Goal: Task Accomplishment & Management: Manage account settings

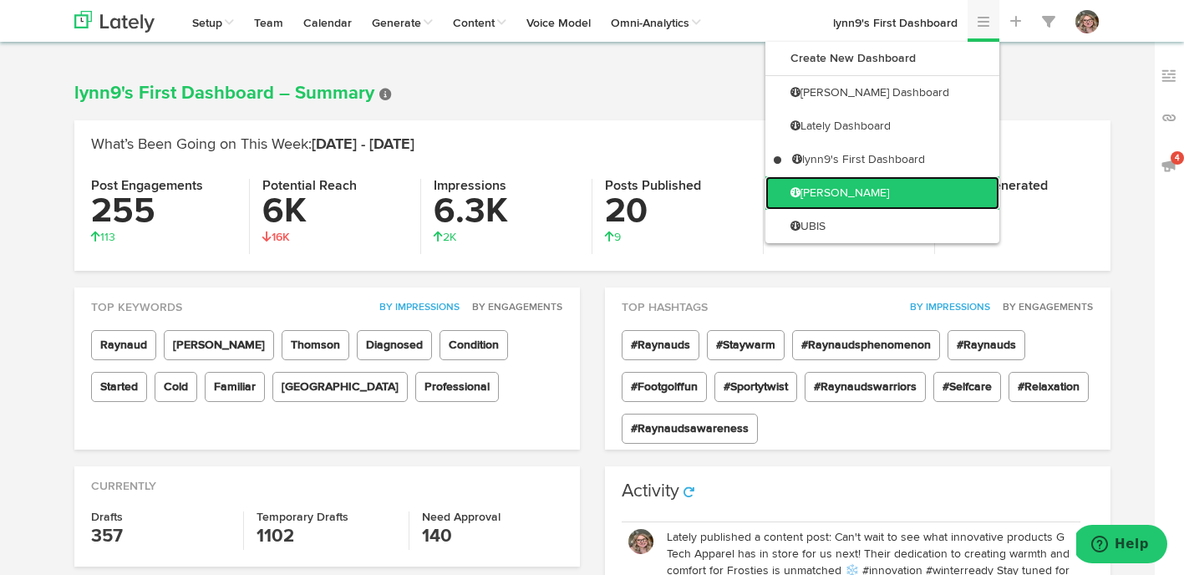
click at [916, 185] on link "[PERSON_NAME]" at bounding box center [882, 192] width 234 height 33
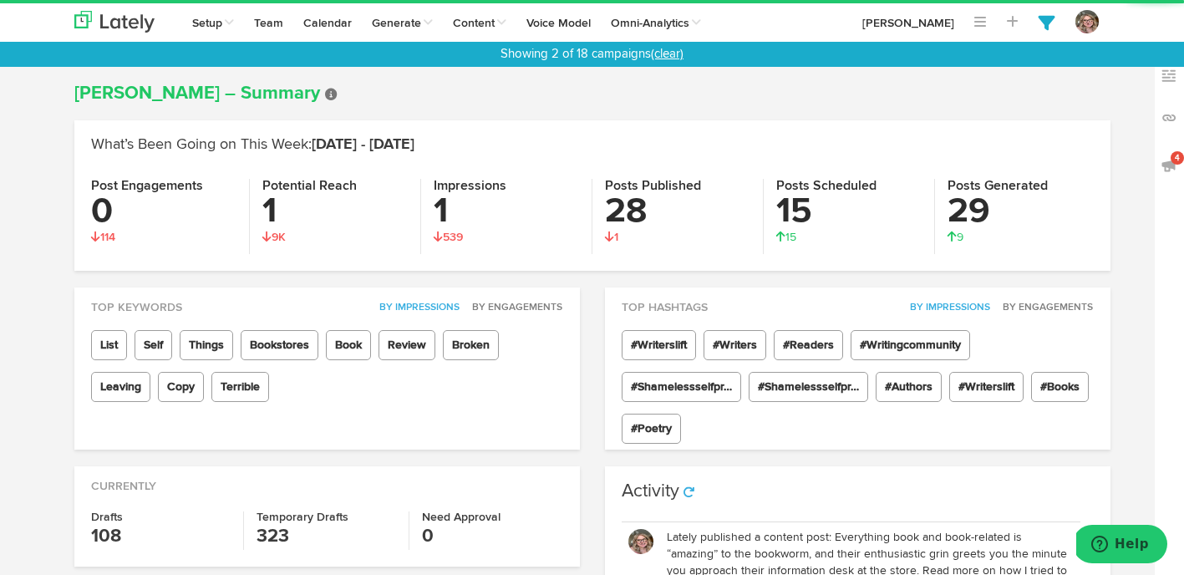
click at [667, 51] on link "(clear)" at bounding box center [667, 54] width 33 height 13
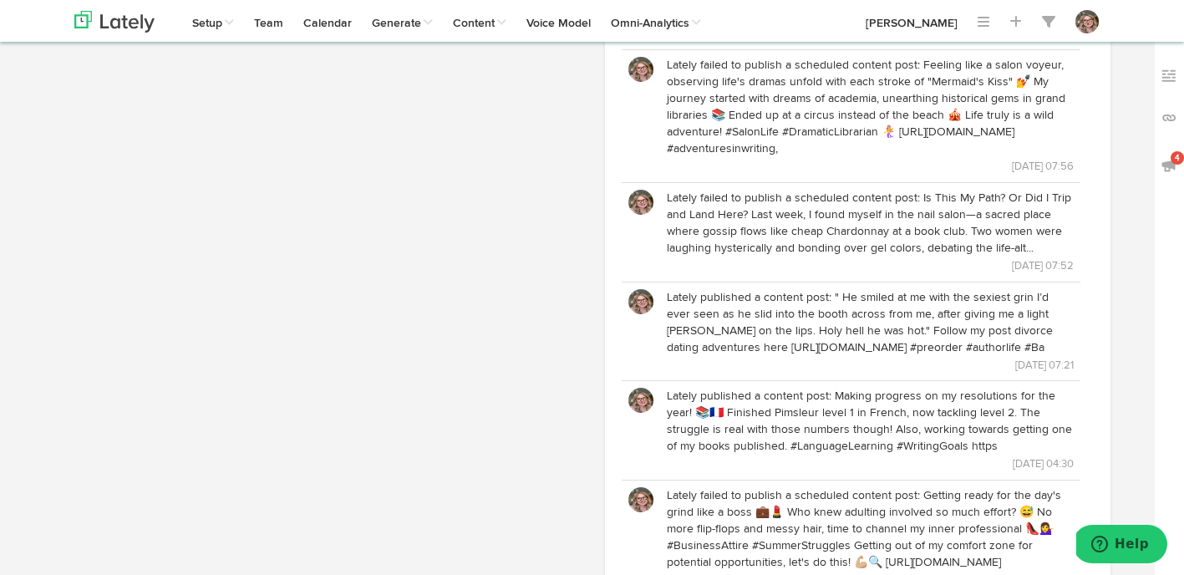
scroll to position [1397, 0]
